Goal: Transaction & Acquisition: Obtain resource

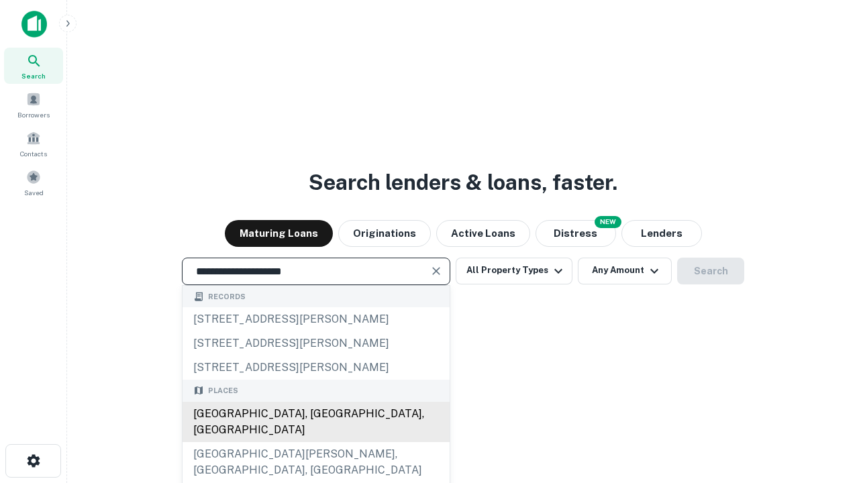
click at [315, 442] on div "Santa Monica, CA, USA" at bounding box center [316, 422] width 267 height 40
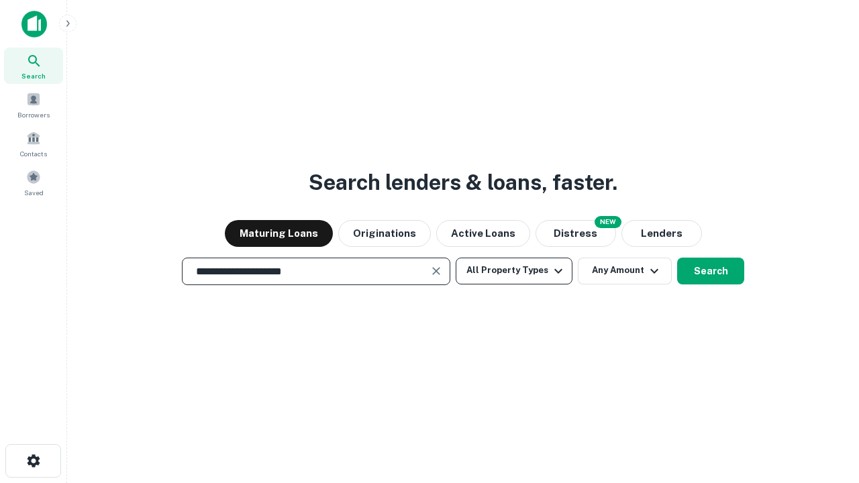
type input "**********"
click at [514, 270] on button "All Property Types" at bounding box center [514, 271] width 117 height 27
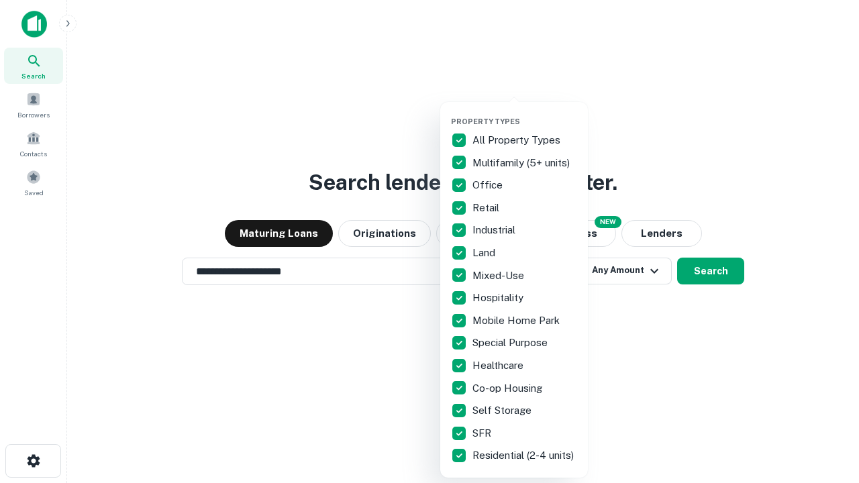
click at [525, 113] on button "button" at bounding box center [525, 113] width 148 height 1
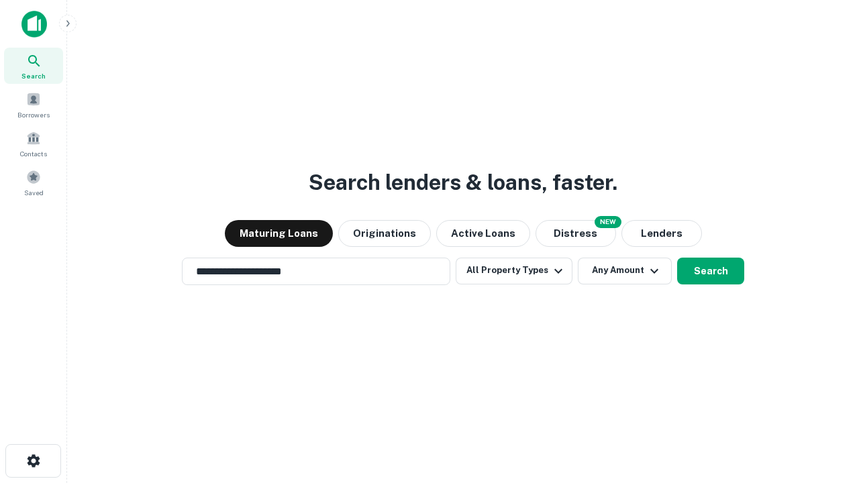
scroll to position [21, 0]
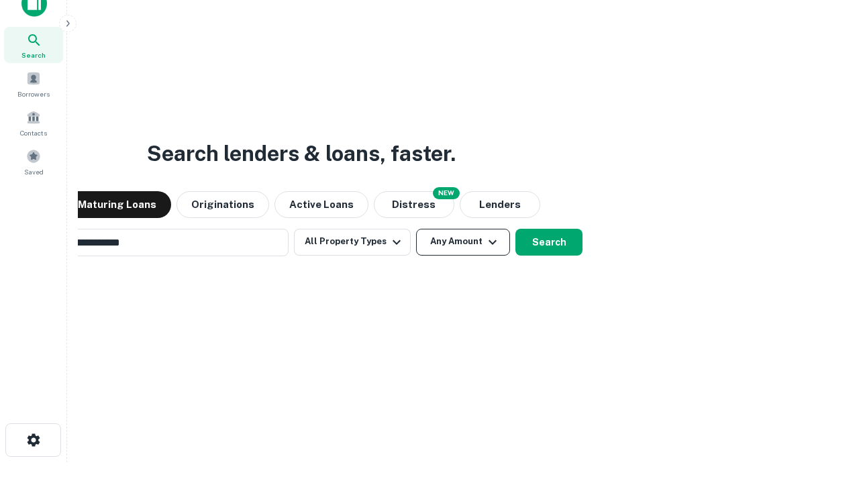
click at [416, 229] on button "Any Amount" at bounding box center [463, 242] width 94 height 27
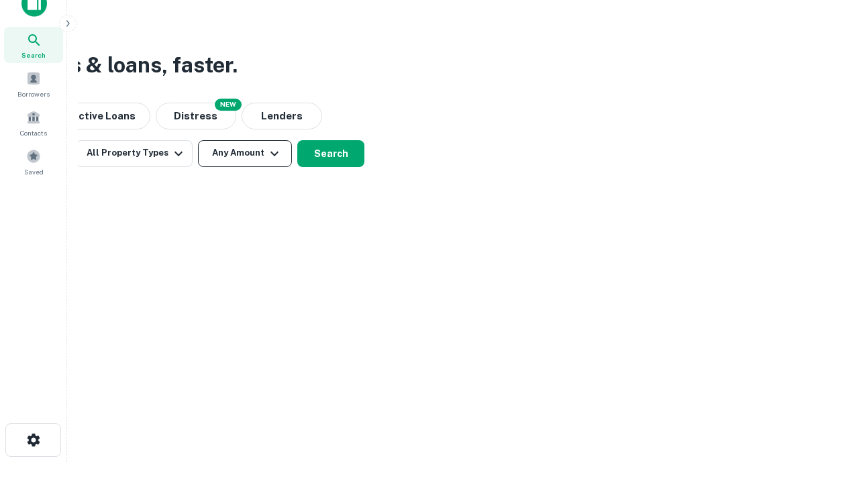
scroll to position [21, 0]
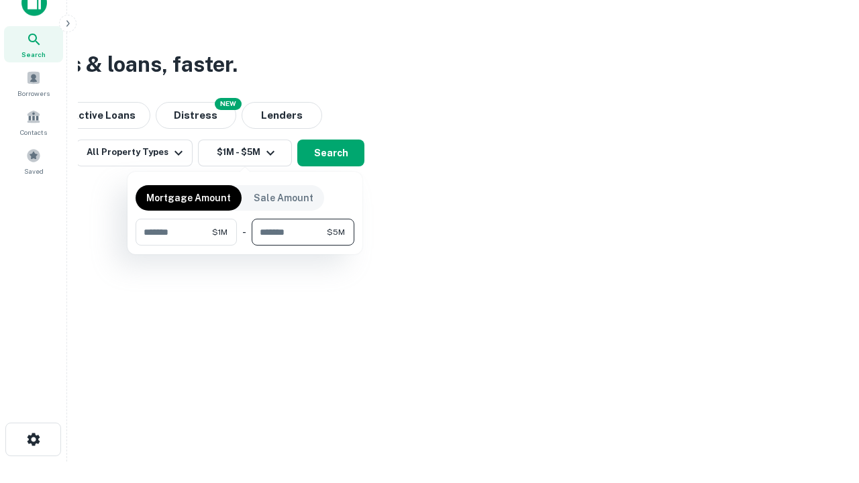
type input "*******"
click at [245, 246] on button "button" at bounding box center [245, 246] width 219 height 1
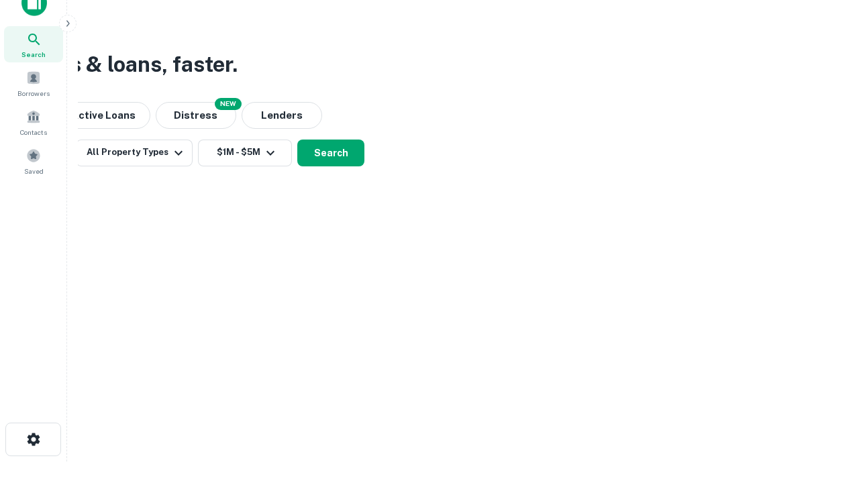
scroll to position [8, 248]
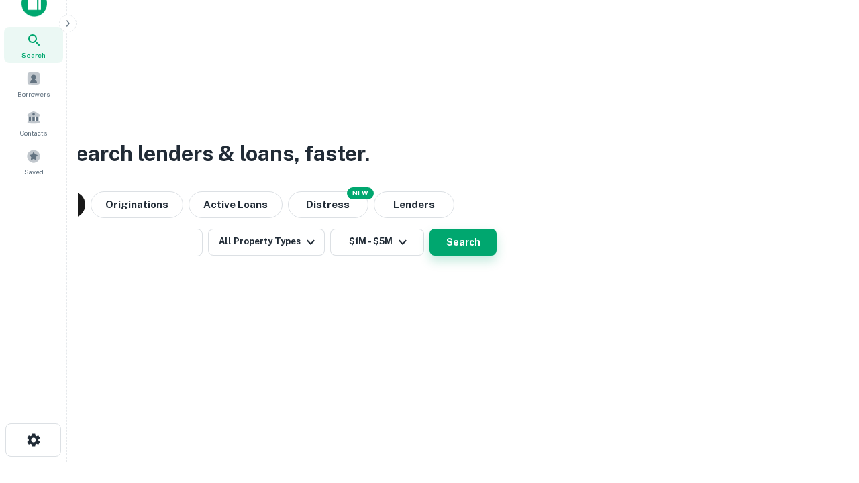
click at [430, 229] on button "Search" at bounding box center [463, 242] width 67 height 27
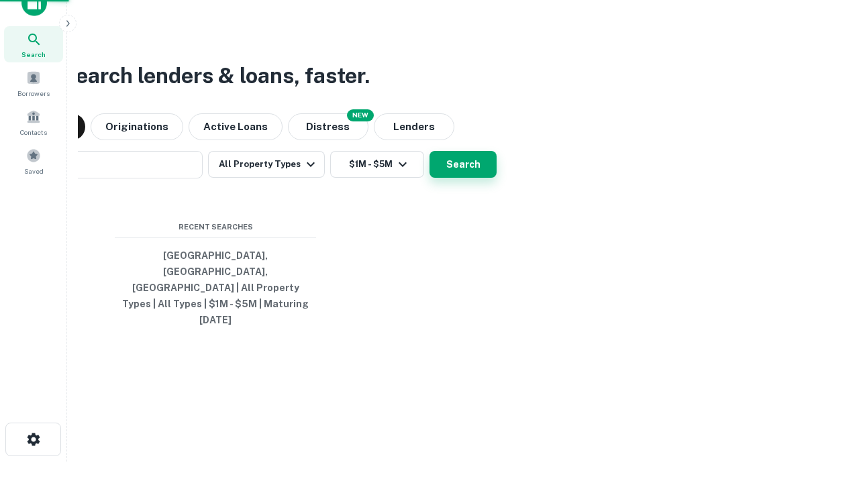
scroll to position [36, 380]
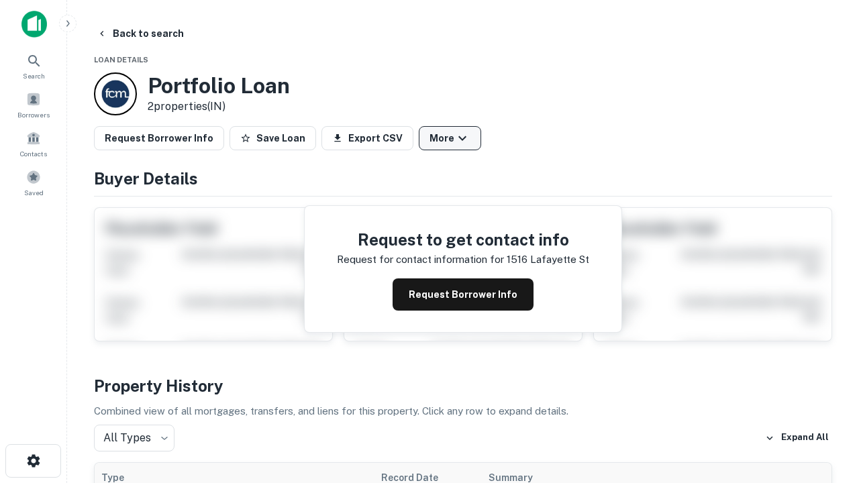
click at [450, 138] on button "More" at bounding box center [450, 138] width 62 height 24
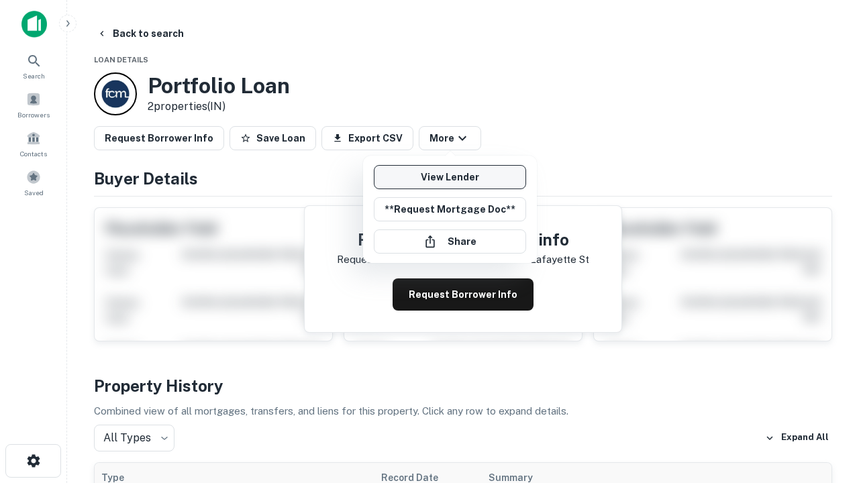
click at [450, 177] on link "View Lender" at bounding box center [450, 177] width 152 height 24
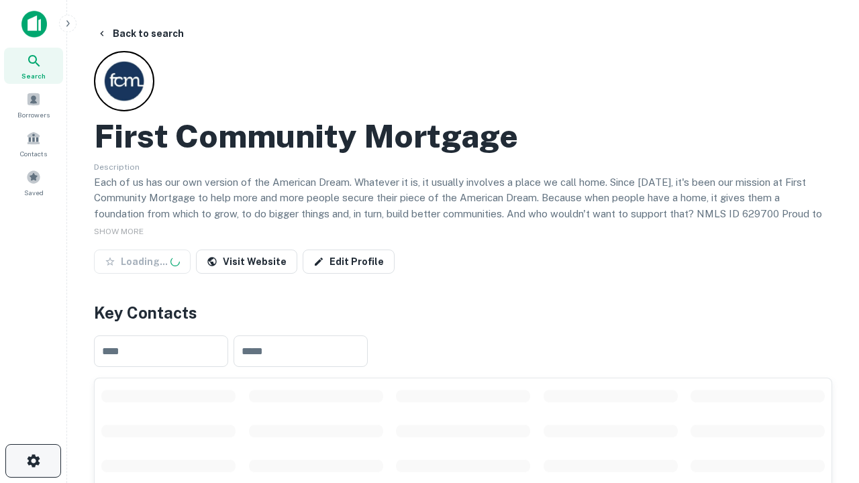
click at [33, 461] on icon "button" at bounding box center [34, 461] width 16 height 16
